Goal: Task Accomplishment & Management: Use online tool/utility

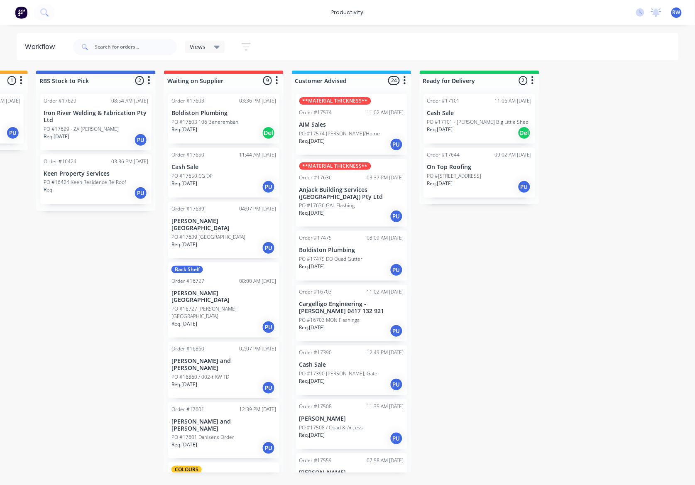
scroll to position [455, 0]
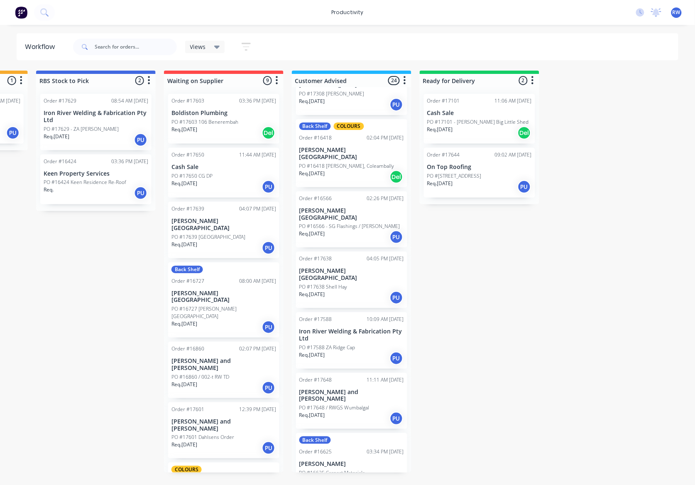
click at [467, 178] on p "PO #[STREET_ADDRESS]" at bounding box center [454, 175] width 54 height 7
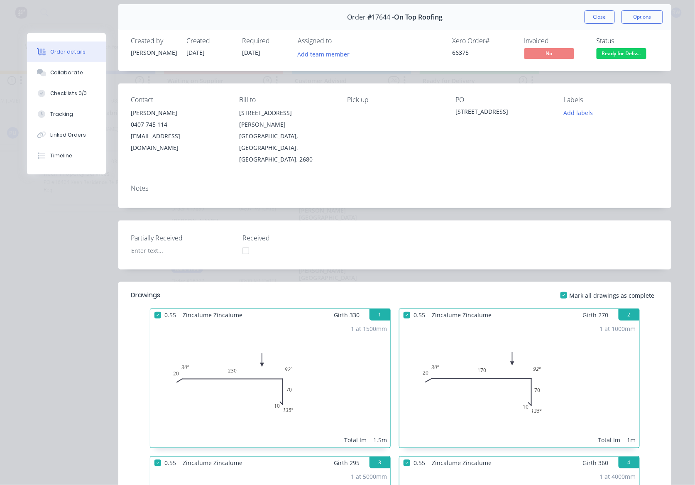
scroll to position [0, 0]
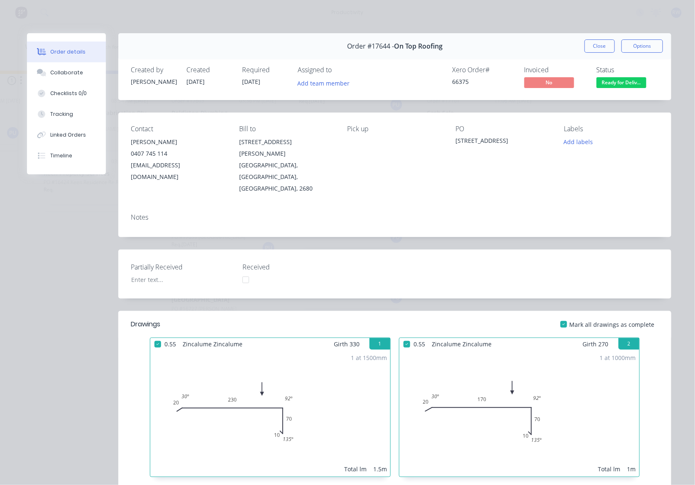
click at [614, 83] on span "Ready for Deliv..." at bounding box center [621, 82] width 50 height 10
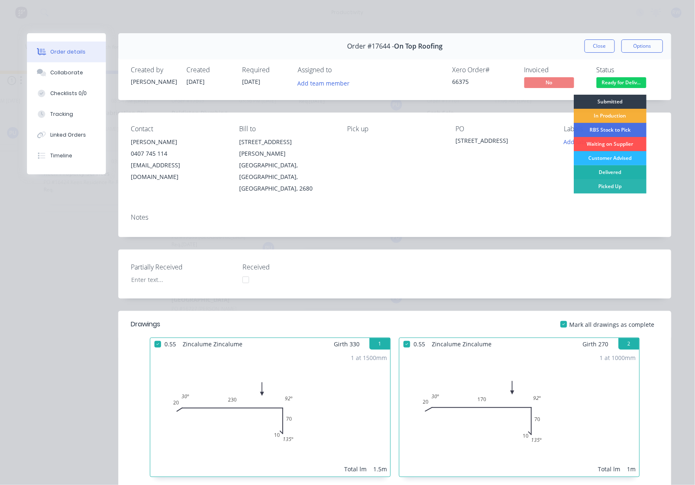
click at [621, 174] on div "Delivered" at bounding box center [609, 172] width 73 height 14
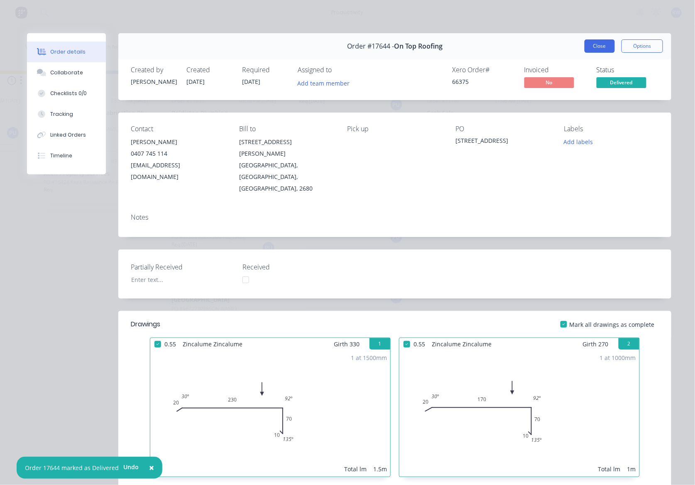
click at [602, 50] on button "Close" at bounding box center [599, 45] width 30 height 13
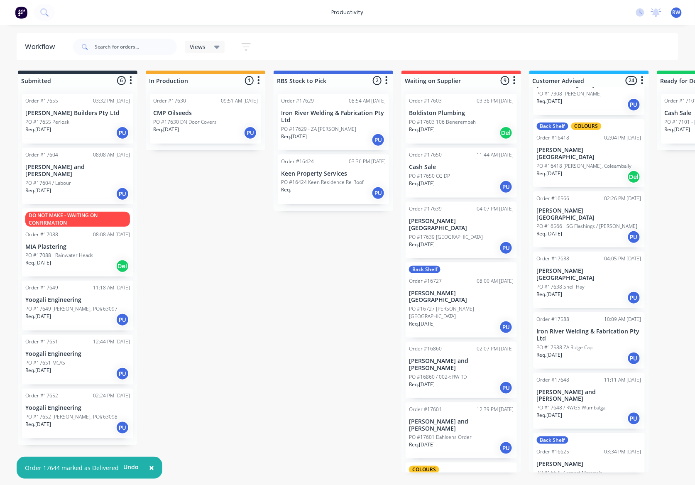
click at [62, 366] on div "Req. [DATE] PU" at bounding box center [77, 373] width 105 height 14
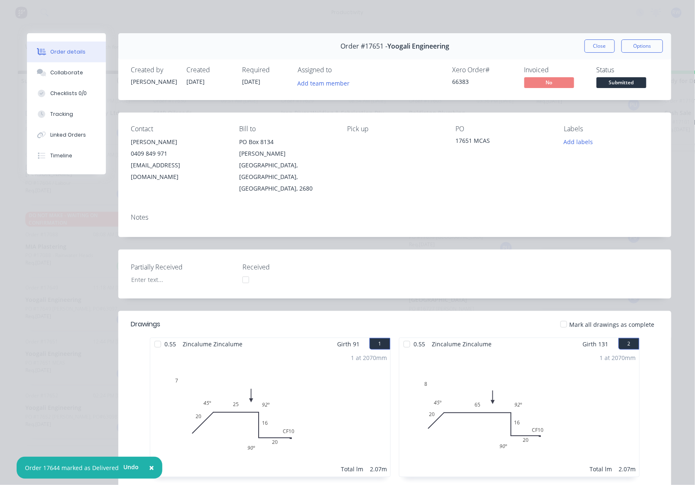
click at [561, 316] on div at bounding box center [563, 324] width 17 height 17
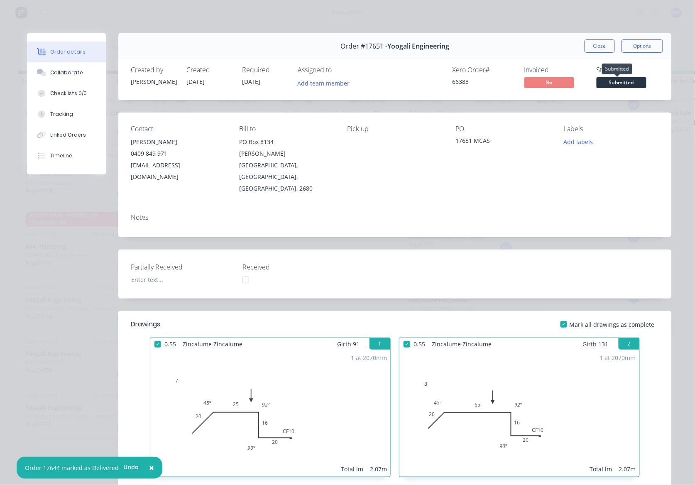
click at [618, 87] on span "Submitted" at bounding box center [621, 82] width 50 height 10
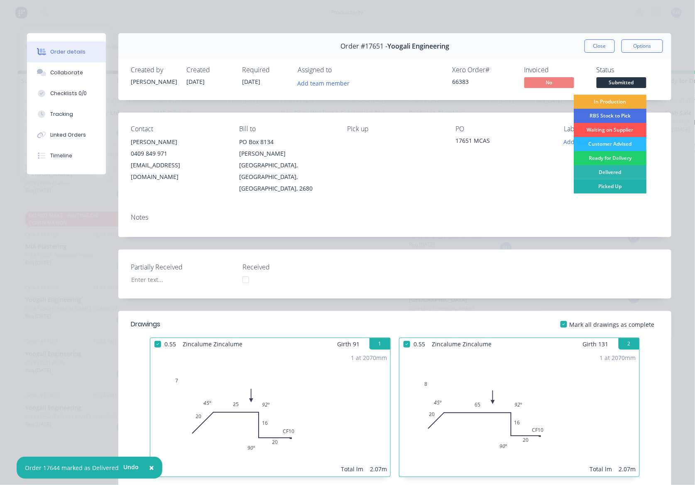
click at [600, 183] on div "Picked Up" at bounding box center [609, 186] width 73 height 14
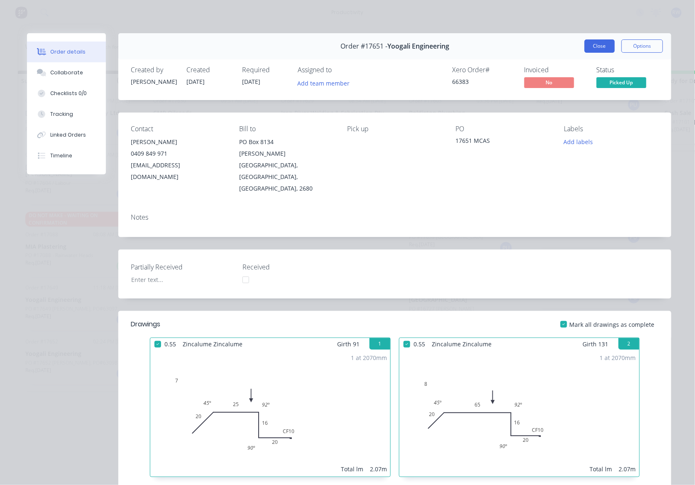
click at [596, 48] on button "Close" at bounding box center [599, 45] width 30 height 13
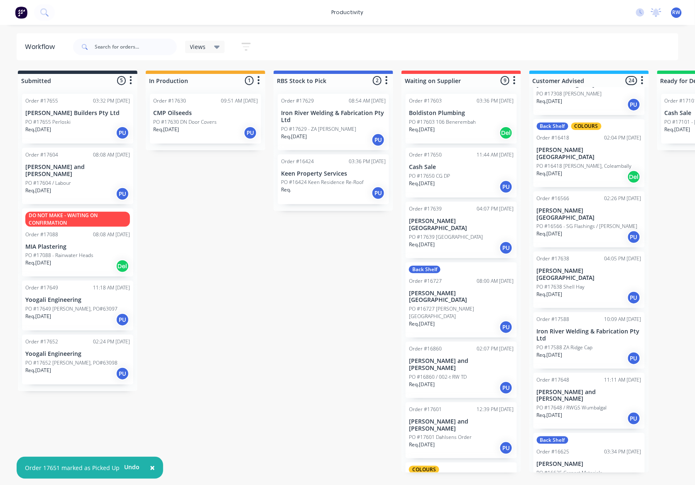
click at [64, 305] on p "PO #17649 [PERSON_NAME], PO#63097" at bounding box center [71, 308] width 92 height 7
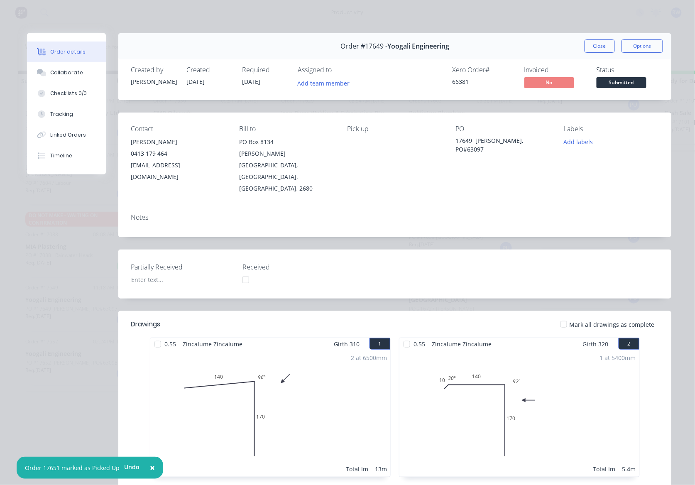
click at [562, 316] on div at bounding box center [563, 324] width 17 height 17
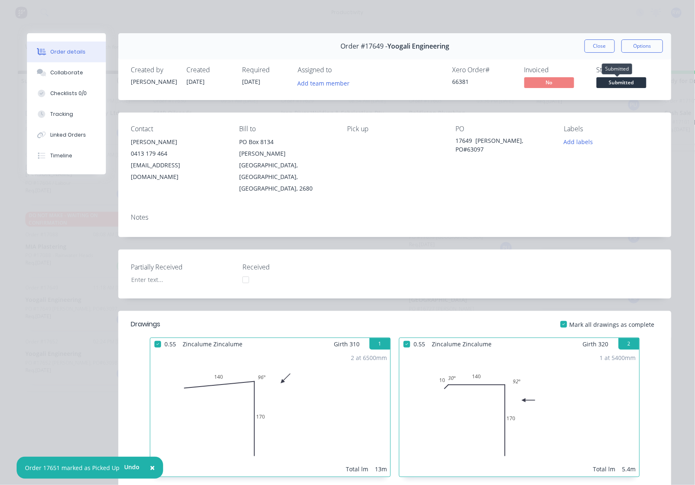
click at [603, 86] on span "Submitted" at bounding box center [621, 82] width 50 height 10
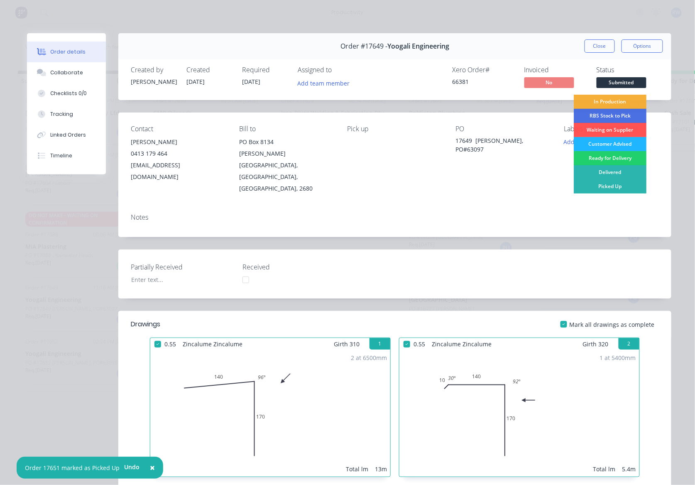
click at [600, 146] on div "Customer Advised" at bounding box center [609, 144] width 73 height 14
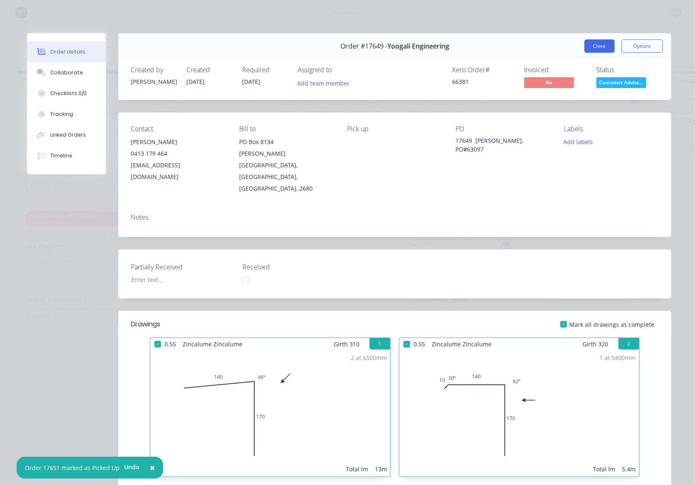
click at [595, 41] on button "Close" at bounding box center [599, 45] width 30 height 13
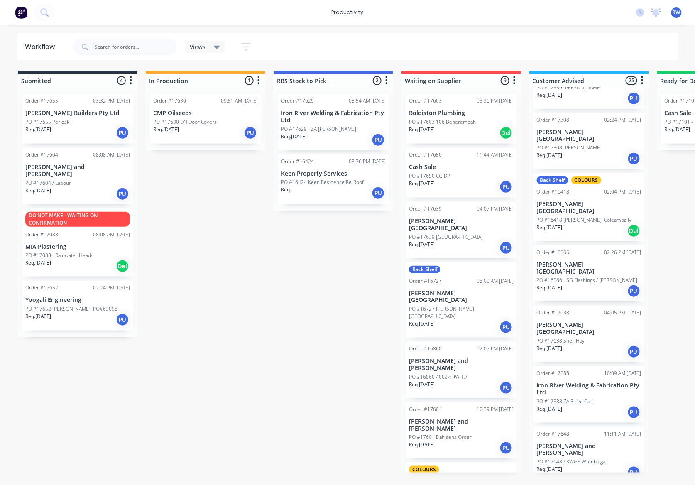
click at [62, 187] on div "Req. [DATE] PU" at bounding box center [77, 194] width 105 height 14
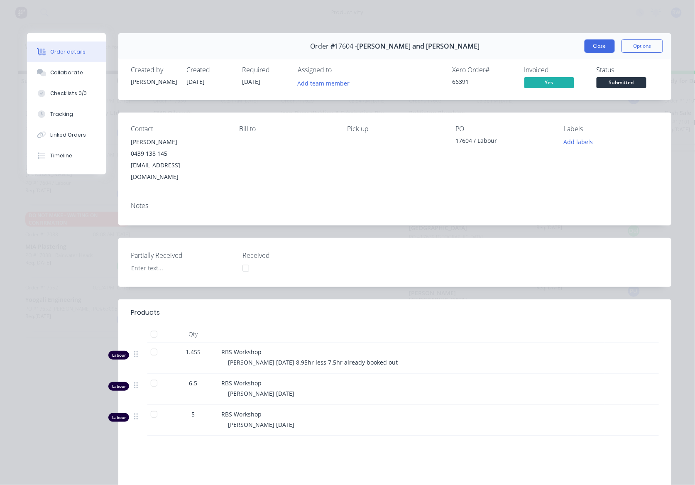
click at [603, 52] on button "Close" at bounding box center [599, 45] width 30 height 13
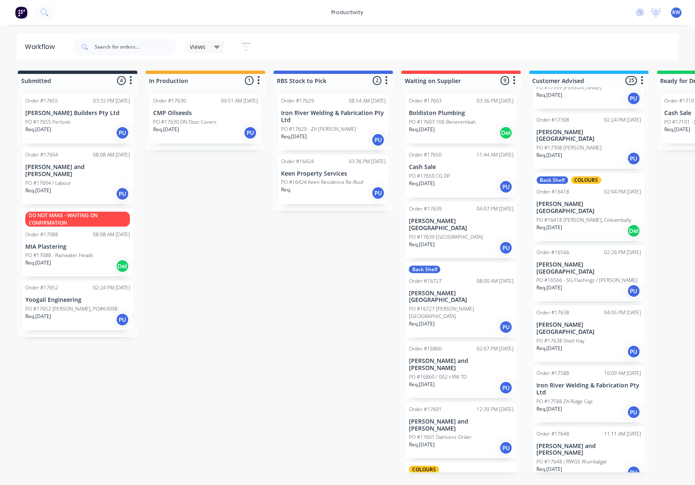
click at [74, 190] on div "Req. [DATE] PU" at bounding box center [77, 194] width 105 height 14
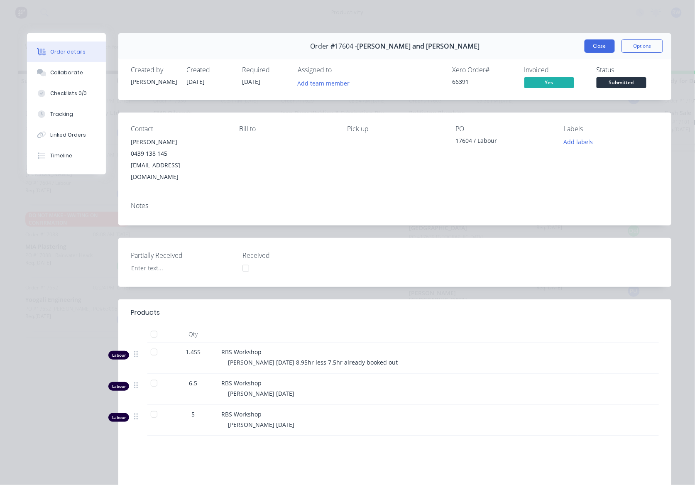
click at [584, 46] on button "Close" at bounding box center [599, 45] width 30 height 13
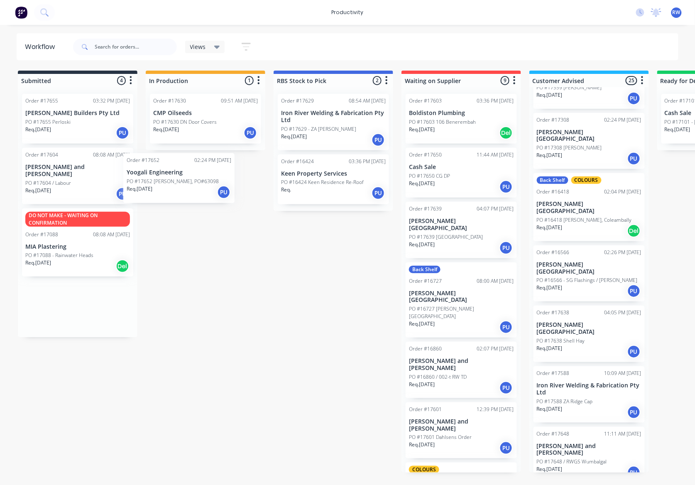
drag, startPoint x: 66, startPoint y: 312, endPoint x: 178, endPoint y: 176, distance: 176.0
click at [178, 176] on div "Submitted 4 Sort By Created date Required date Order number Customer name Most …" at bounding box center [505, 272] width 1023 height 402
drag, startPoint x: 62, startPoint y: 299, endPoint x: 191, endPoint y: 161, distance: 189.3
click at [191, 161] on div "Submitted 4 Sort By Created date Required date Order number Customer name Most …" at bounding box center [505, 272] width 1023 height 402
click at [58, 110] on p "[PERSON_NAME] Builders Pty Ltd" at bounding box center [77, 113] width 105 height 7
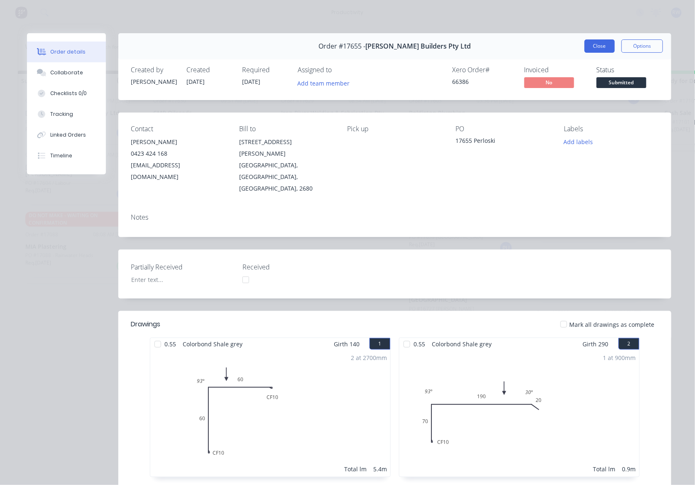
click at [584, 44] on button "Close" at bounding box center [599, 45] width 30 height 13
